Goal: Task Accomplishment & Management: Complete application form

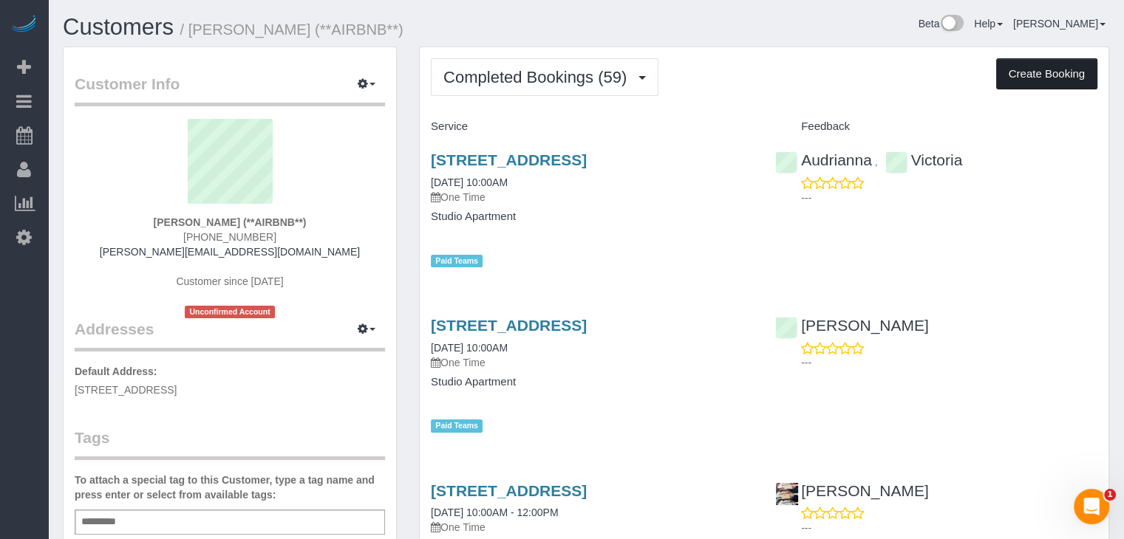
click at [1062, 81] on button "Create Booking" at bounding box center [1046, 73] width 101 height 31
select select "IA"
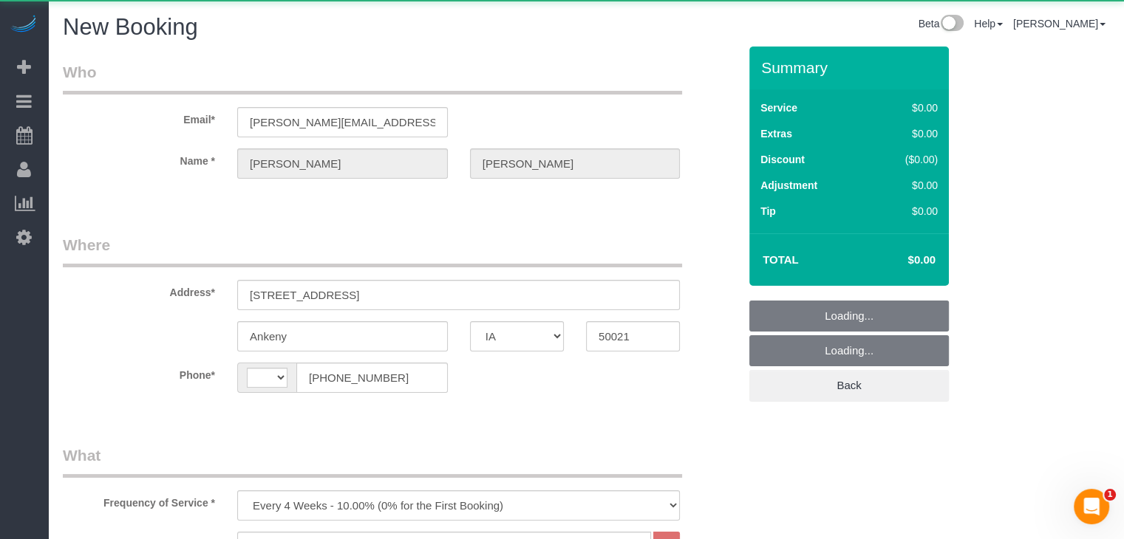
select select "object:1675"
select select "string:[GEOGRAPHIC_DATA]"
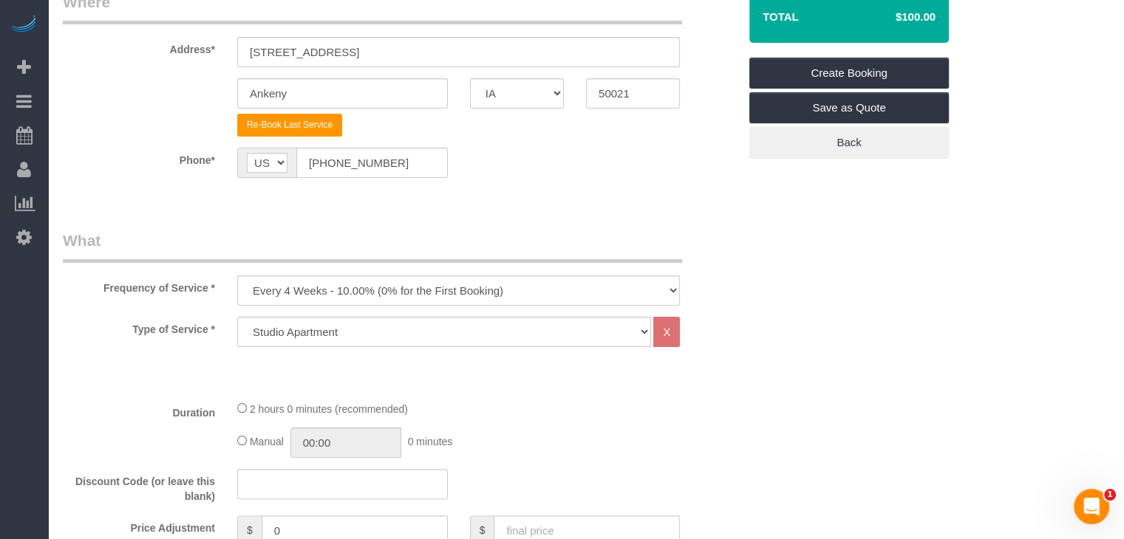
scroll to position [269, 0]
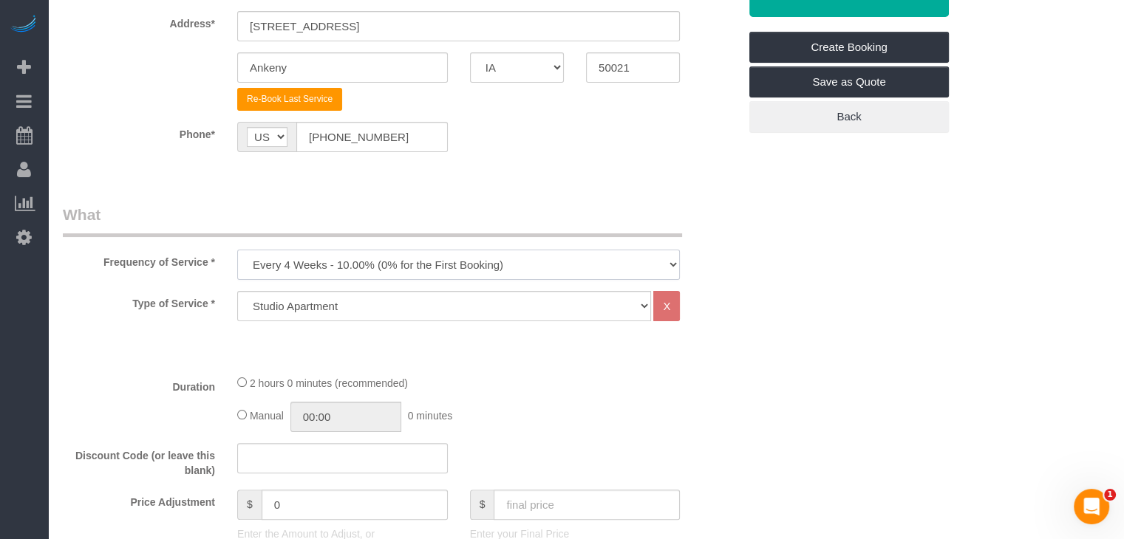
click at [449, 268] on select "Every 6 Weeks (0% for the First Booking) One Time Every 8 Weeks (0% for the Fir…" at bounding box center [458, 265] width 443 height 30
select select "object:1677"
click at [237, 250] on select "Every 6 Weeks (0% for the First Booking) One Time Every 8 Weeks (0% for the Fir…" at bounding box center [458, 265] width 443 height 30
type input "02:00"
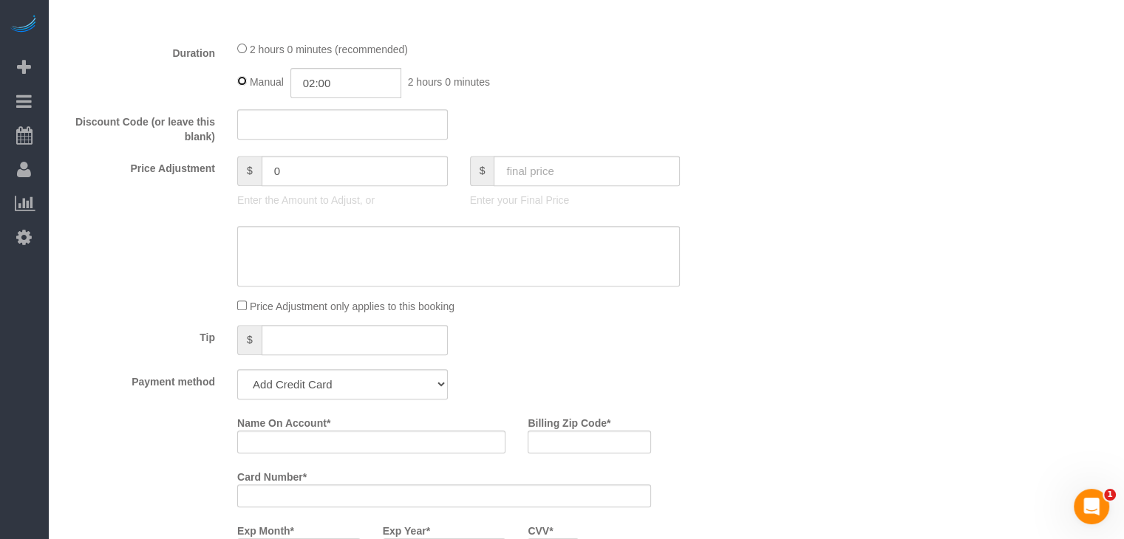
scroll to position [604, 0]
click at [628, 172] on input "text" at bounding box center [586, 169] width 186 height 30
type input "160"
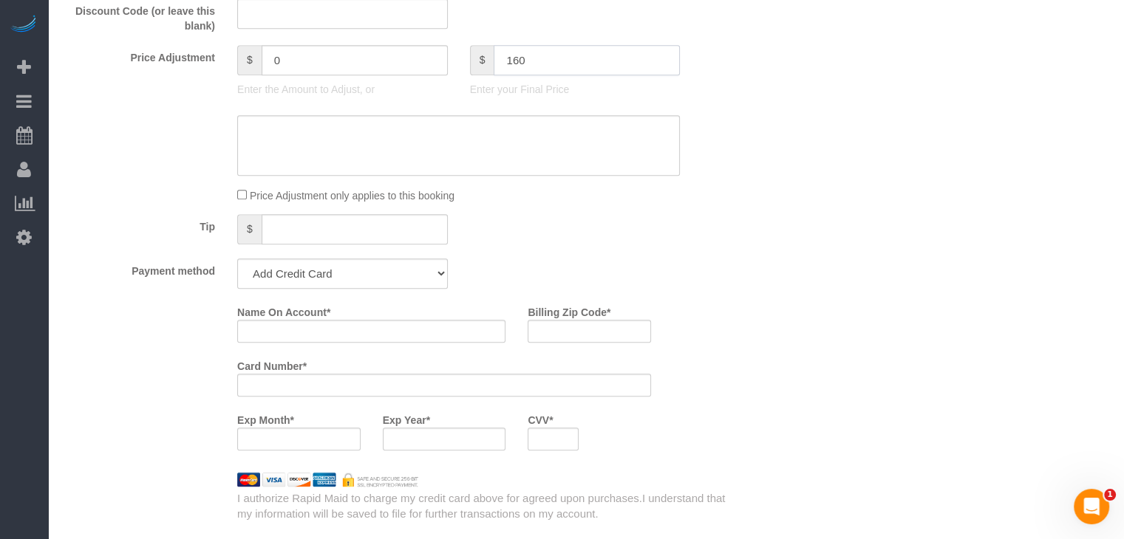
type input "60"
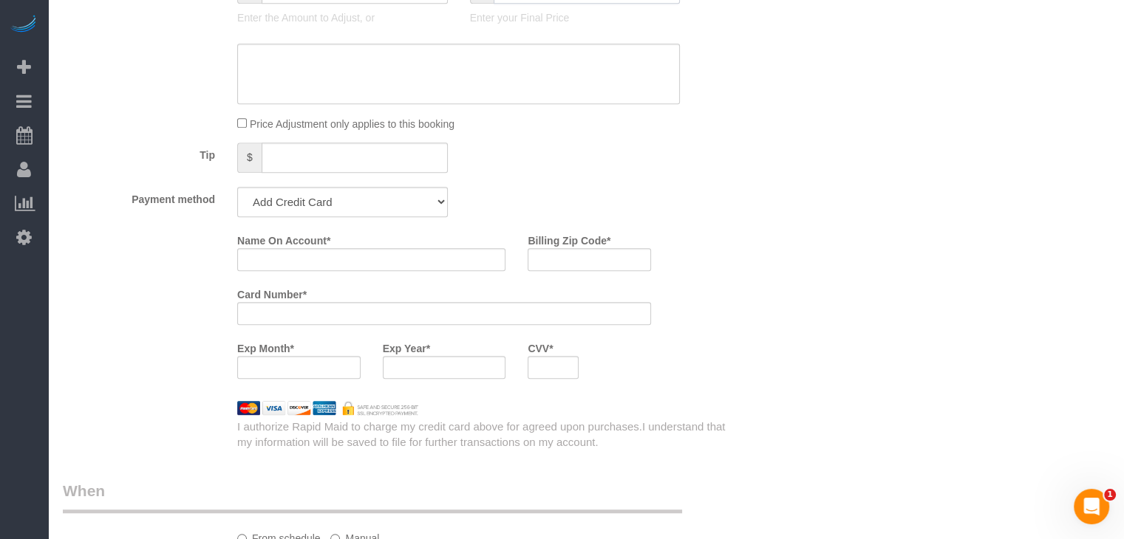
scroll to position [787, 0]
click at [408, 191] on select "Add Credit Card Cash Check Paypal" at bounding box center [342, 200] width 211 height 30
select select "string:check"
click at [237, 185] on select "Add Credit Card Cash Check Paypal" at bounding box center [342, 200] width 211 height 30
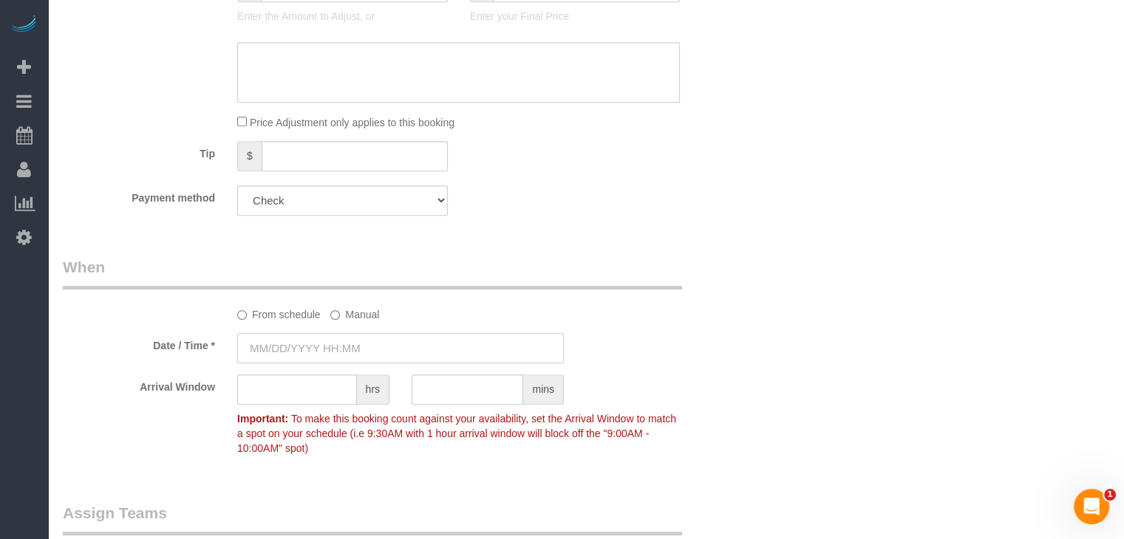
click at [327, 348] on input "text" at bounding box center [400, 348] width 327 height 30
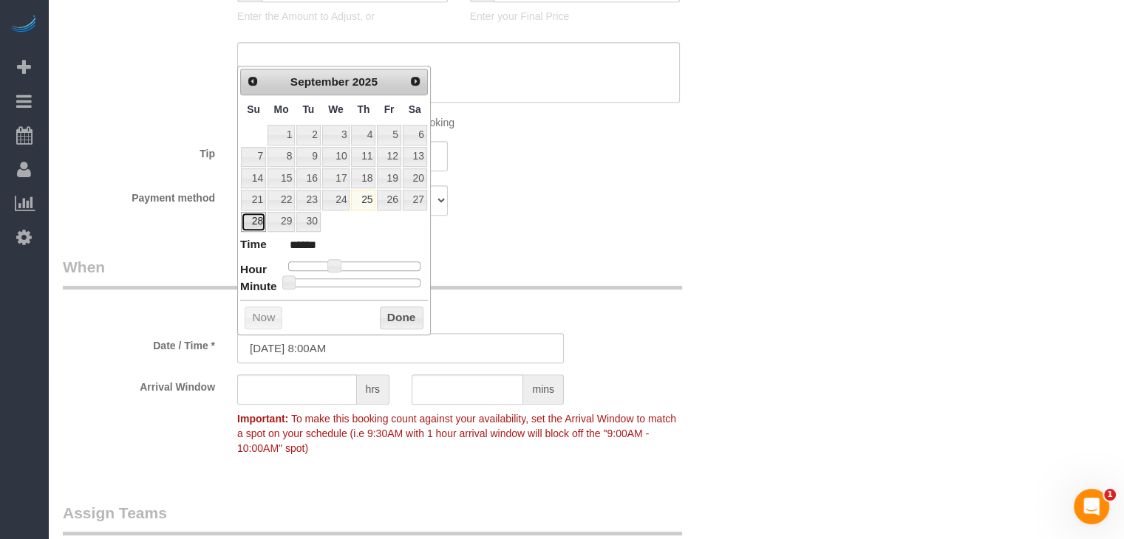
click at [254, 212] on link "28" at bounding box center [253, 222] width 25 height 20
type input "[DATE] 9:00AM"
type input "******"
type input "[DATE] 10:00AM"
type input "*******"
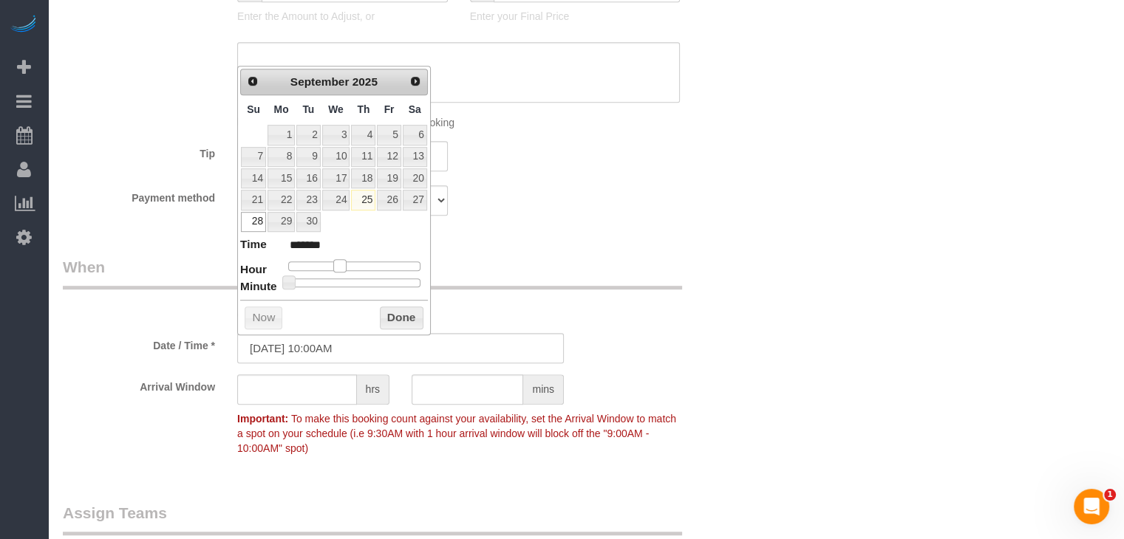
type input "[DATE] 11:00AM"
type input "*******"
type input "[DATE] 10:00AM"
type input "*******"
drag, startPoint x: 334, startPoint y: 264, endPoint x: 346, endPoint y: 263, distance: 11.9
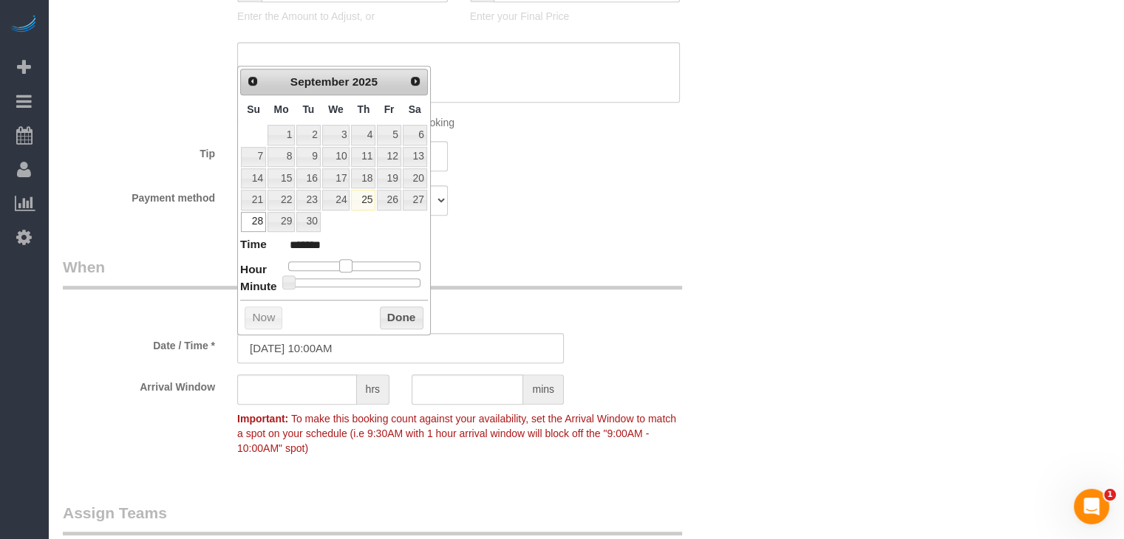
click at [346, 263] on span at bounding box center [345, 265] width 13 height 13
click at [406, 316] on button "Done" at bounding box center [402, 319] width 44 height 24
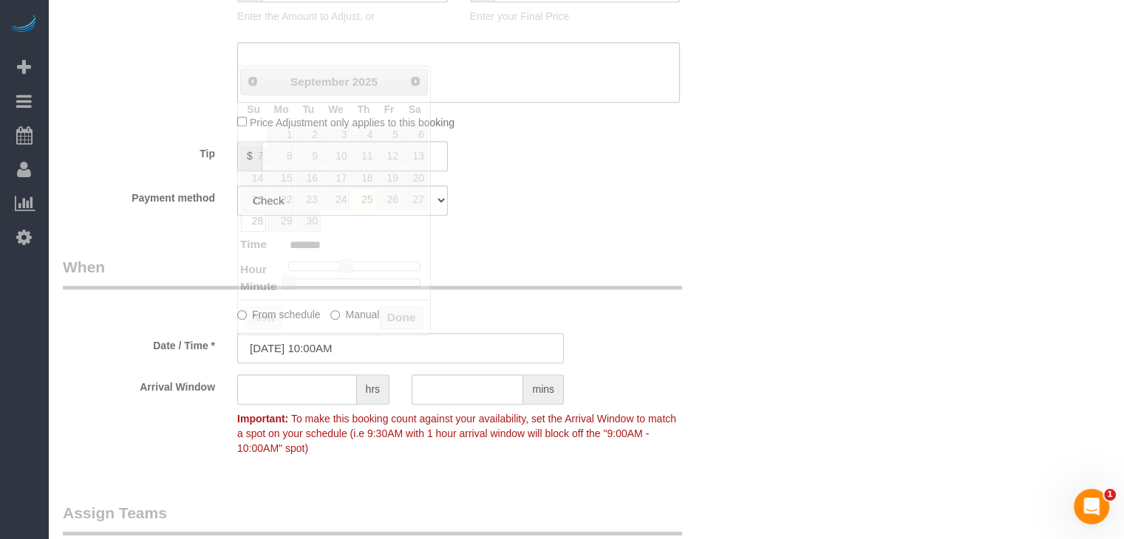
click at [319, 344] on input "[DATE] 10:00AM" at bounding box center [400, 348] width 327 height 30
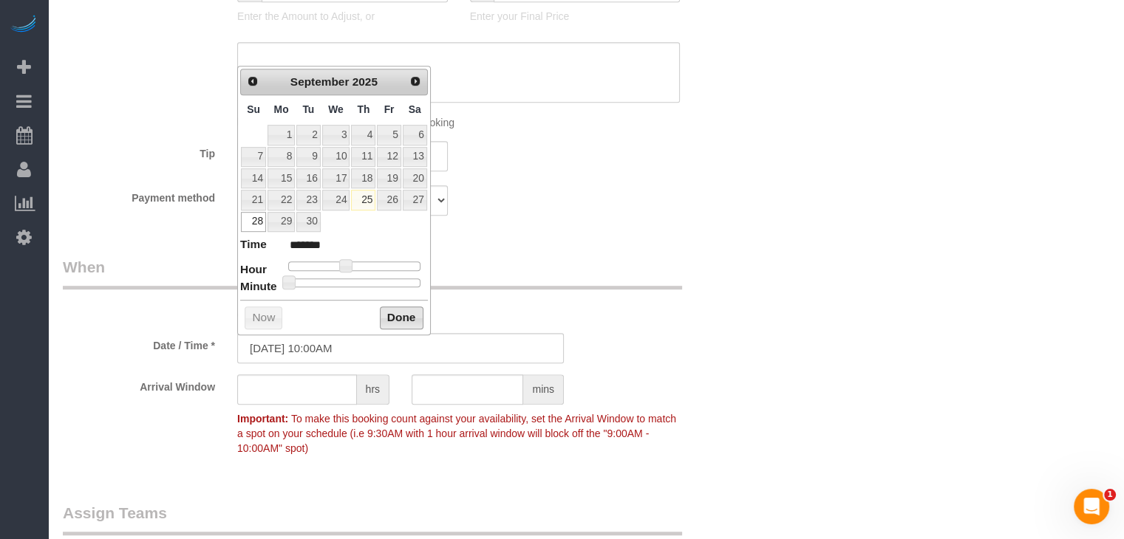
click at [405, 314] on button "Done" at bounding box center [402, 319] width 44 height 24
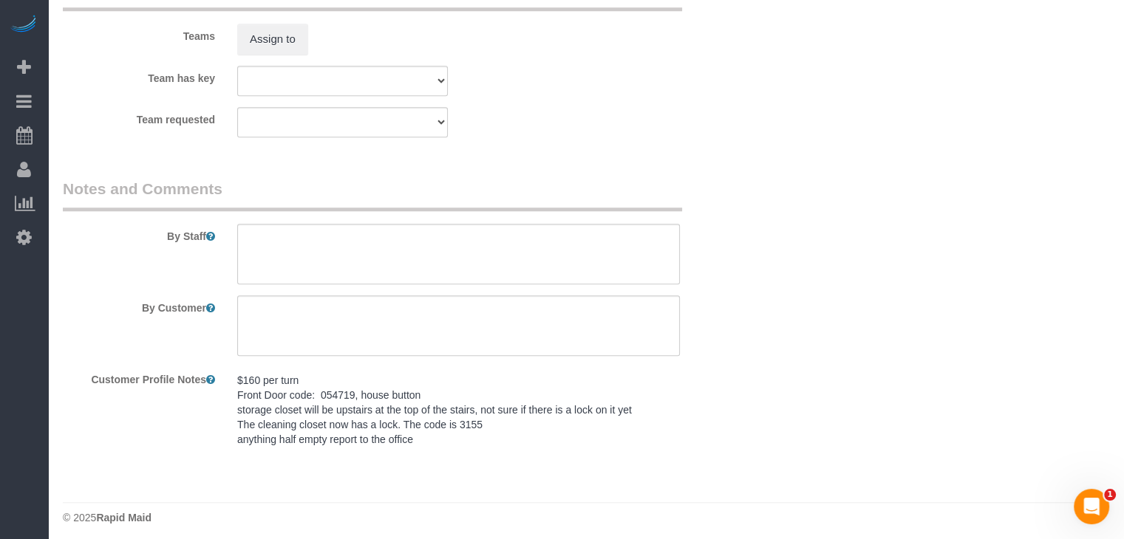
scroll to position [1317, 0]
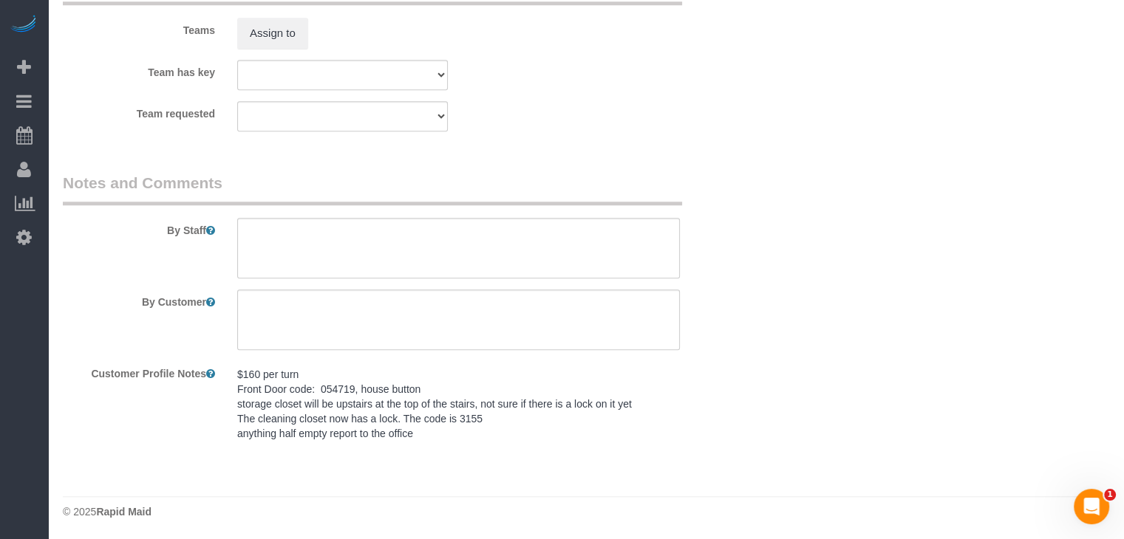
click at [380, 434] on pre "$160 per turn Front Door code: 054719, house button storage closet will be upst…" at bounding box center [458, 404] width 443 height 74
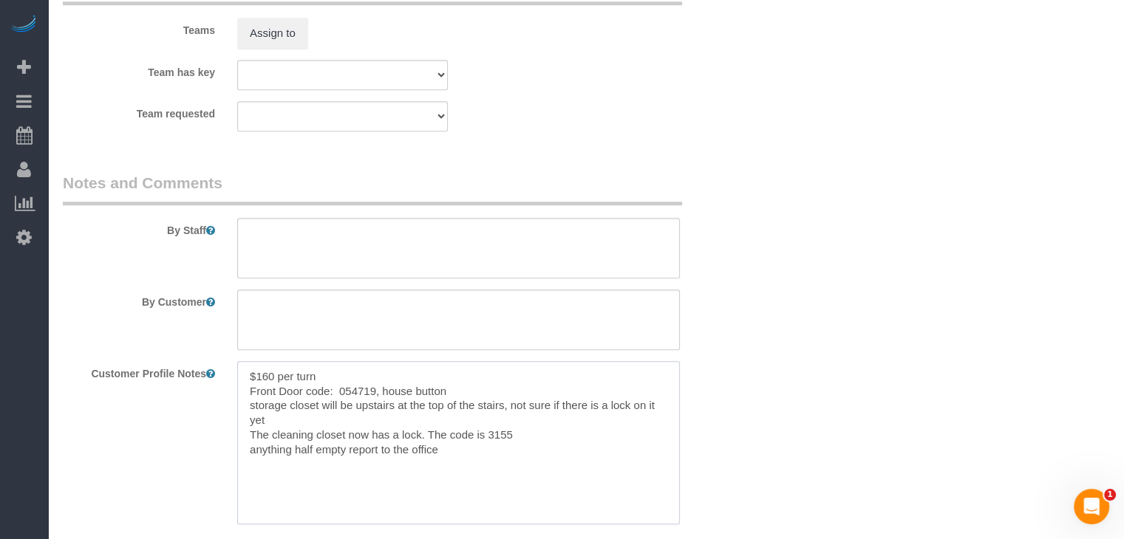
click at [384, 426] on textarea "$160 per turn Front Door code: 054719, house button storage closet will be upst…" at bounding box center [458, 442] width 443 height 163
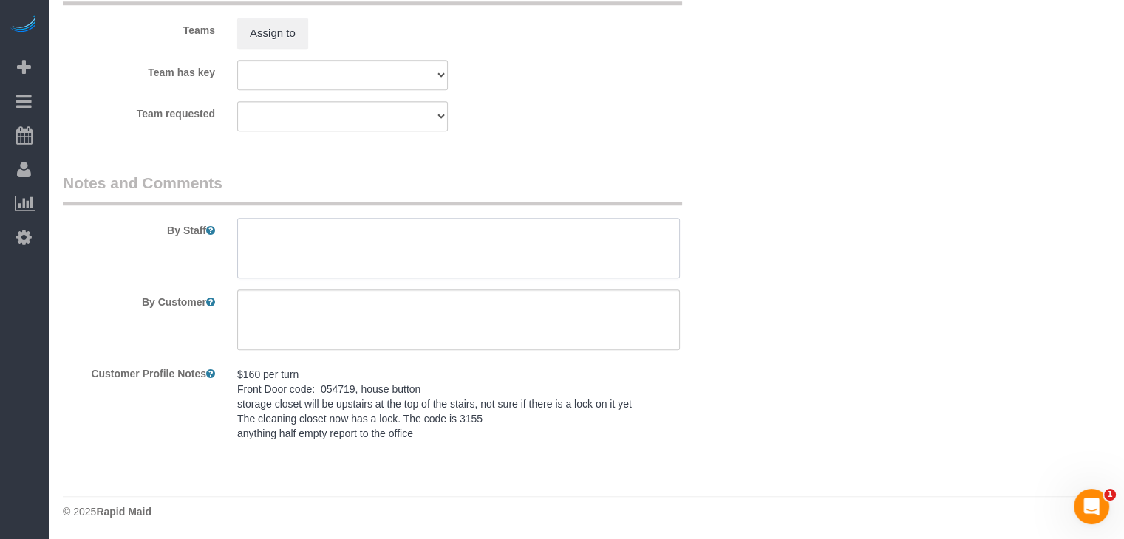
click at [385, 243] on textarea at bounding box center [458, 248] width 443 height 61
paste textarea "$160 per turn Front Door code: 054719, house button storage closet will be upst…"
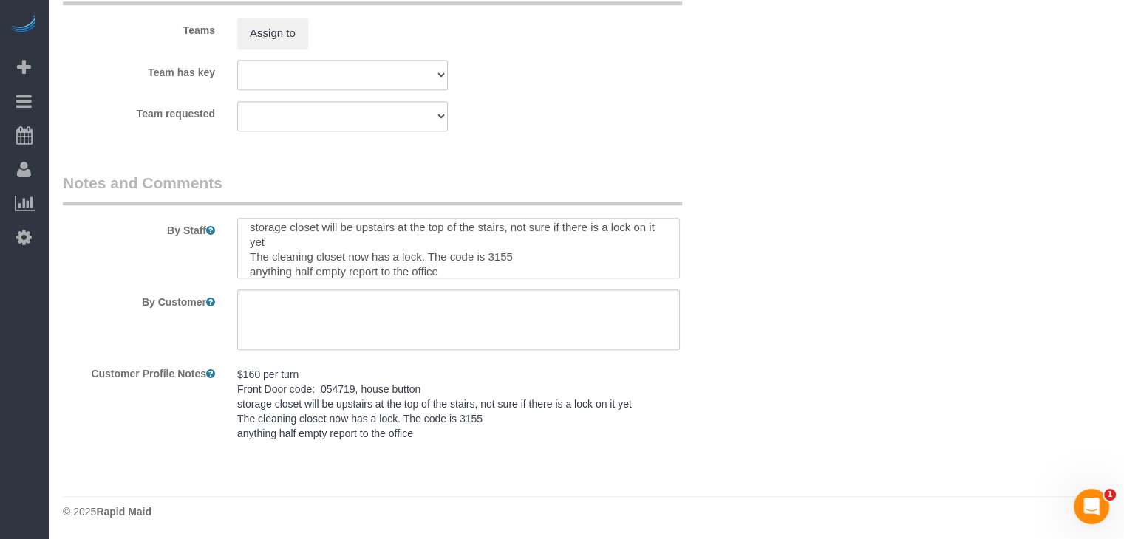
scroll to position [0, 0]
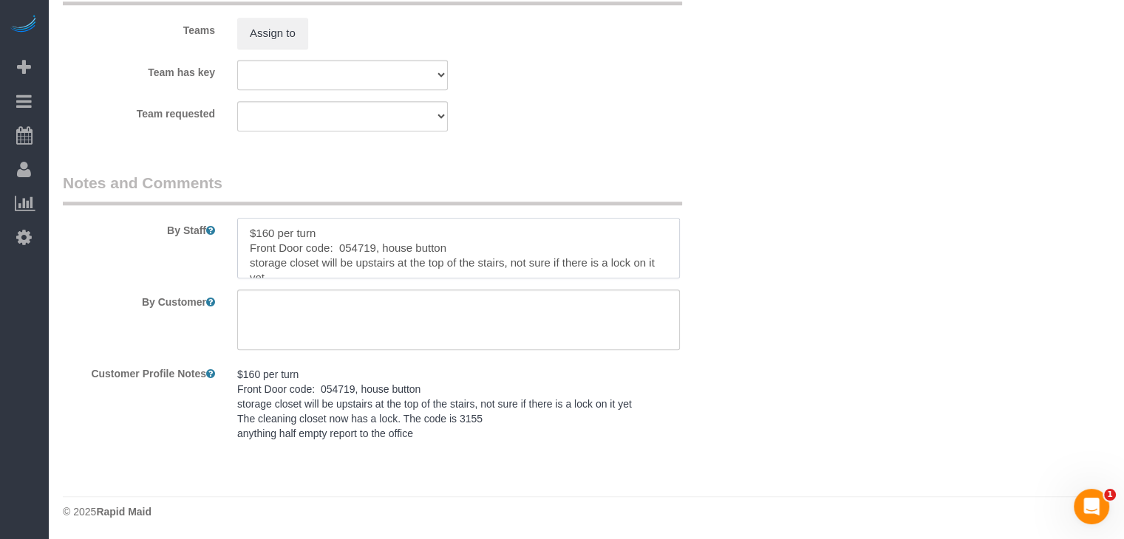
click at [250, 228] on textarea at bounding box center [458, 248] width 443 height 61
click at [264, 222] on textarea at bounding box center [458, 248] width 443 height 61
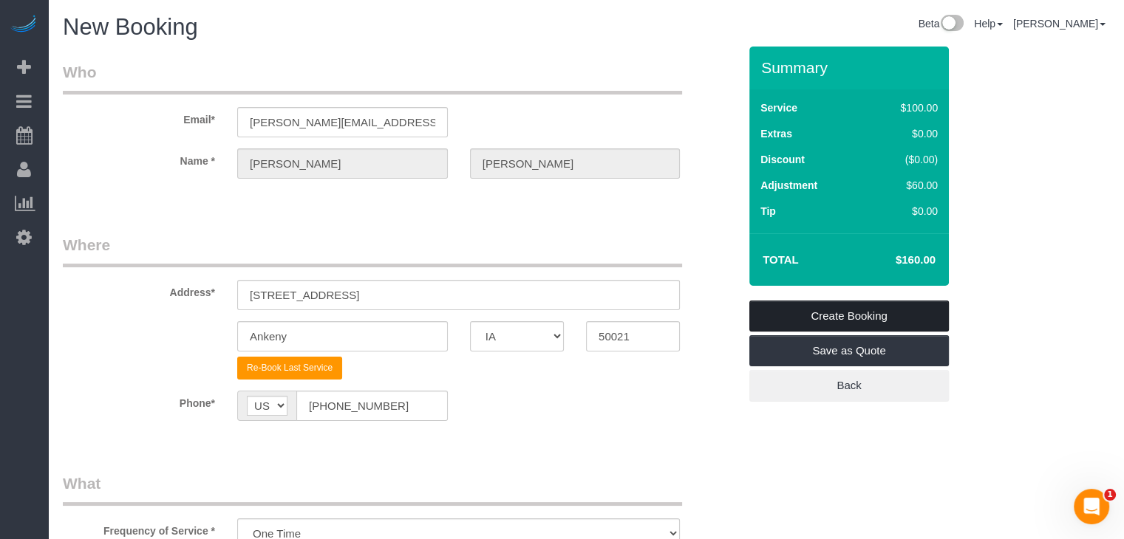
type textarea "SAME DAY CHECK IN $160 per turn Front Door code: 054719, house button storage c…"
click at [866, 312] on link "Create Booking" at bounding box center [848, 316] width 199 height 31
